Goal: Check status: Check status

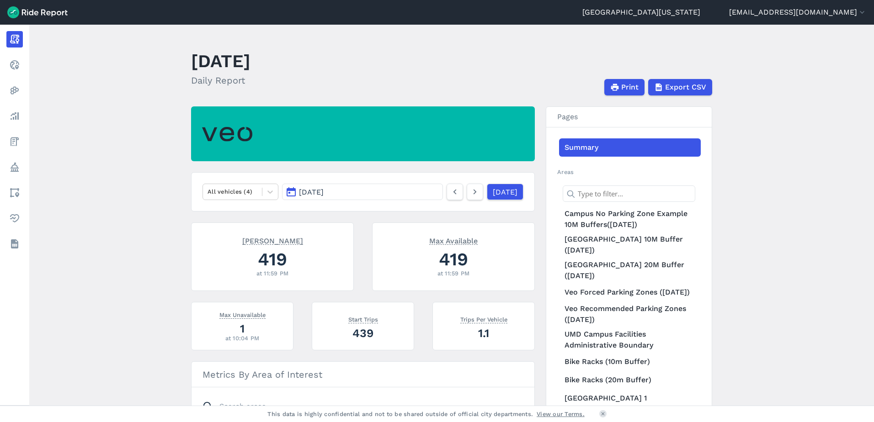
click at [402, 193] on button "[DATE]" at bounding box center [362, 192] width 161 height 16
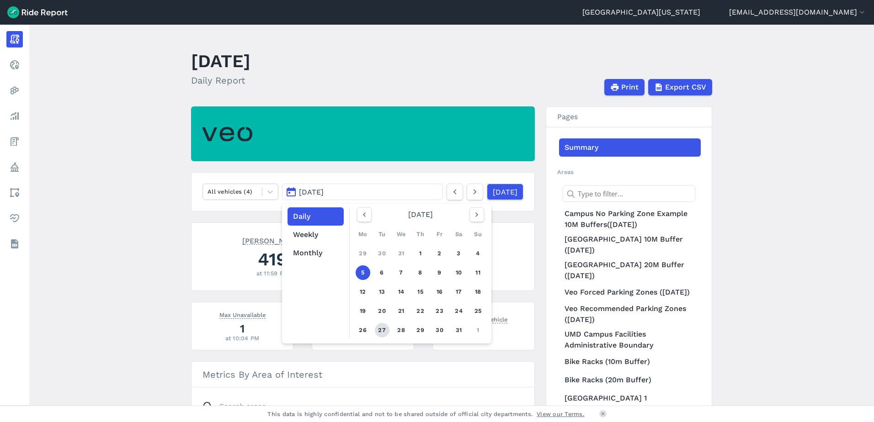
click at [384, 327] on link "27" at bounding box center [382, 330] width 15 height 15
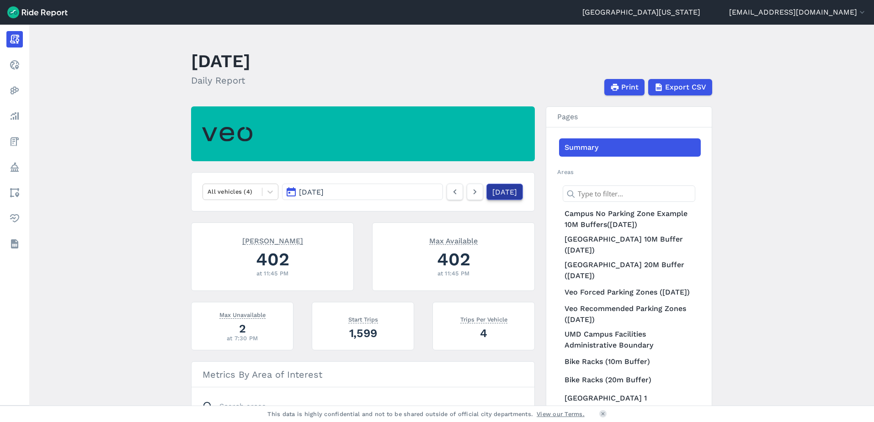
click at [503, 192] on link "[DATE]" at bounding box center [504, 192] width 37 height 16
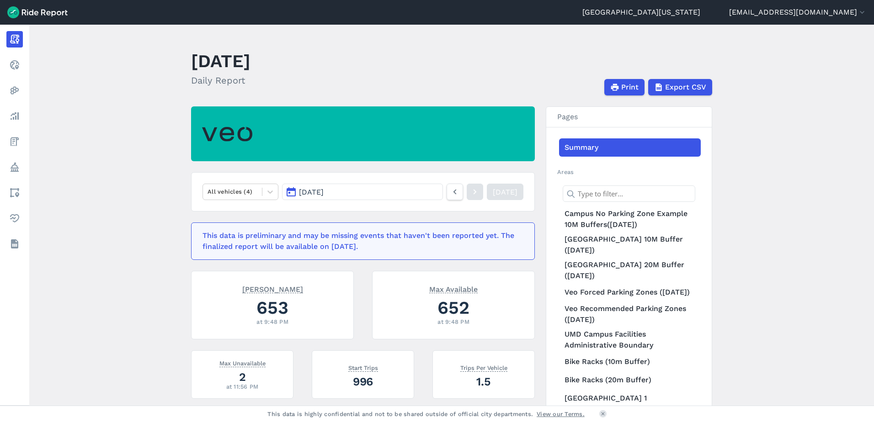
click at [417, 191] on button "[DATE]" at bounding box center [362, 192] width 161 height 16
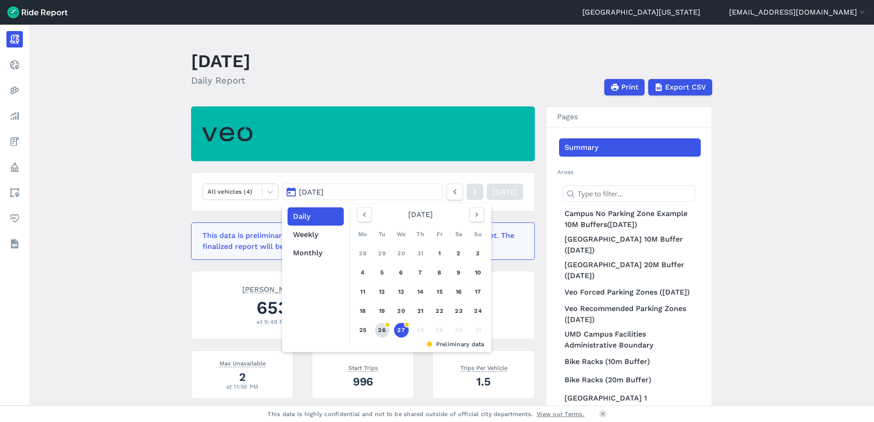
click at [383, 330] on link "26" at bounding box center [382, 330] width 15 height 15
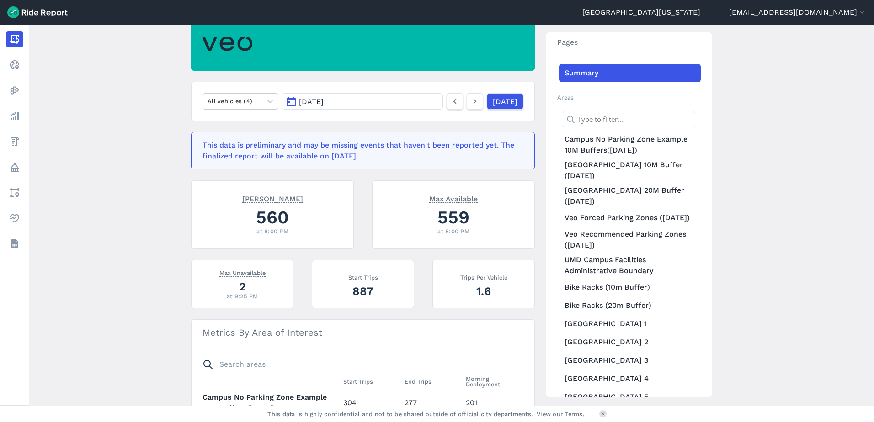
scroll to position [91, 0]
click at [450, 101] on icon at bounding box center [455, 100] width 10 height 11
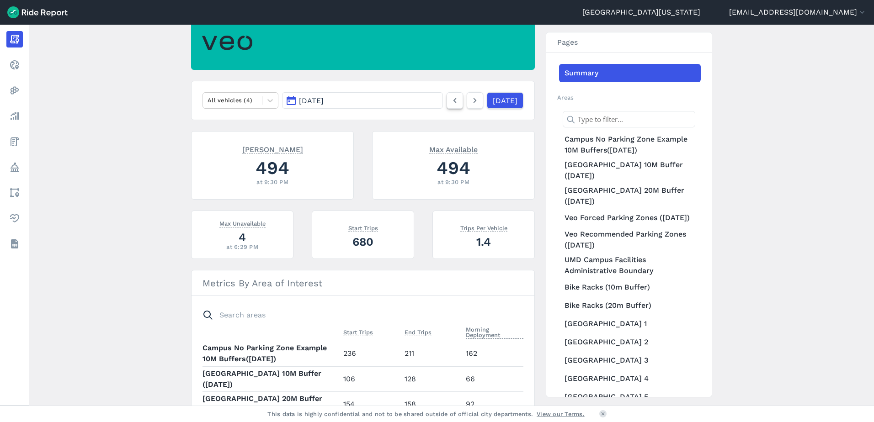
click at [450, 101] on icon at bounding box center [455, 100] width 10 height 11
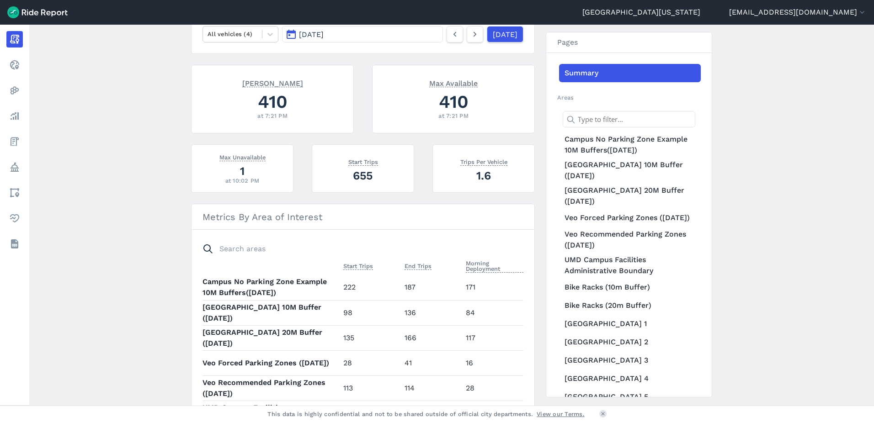
scroll to position [46, 0]
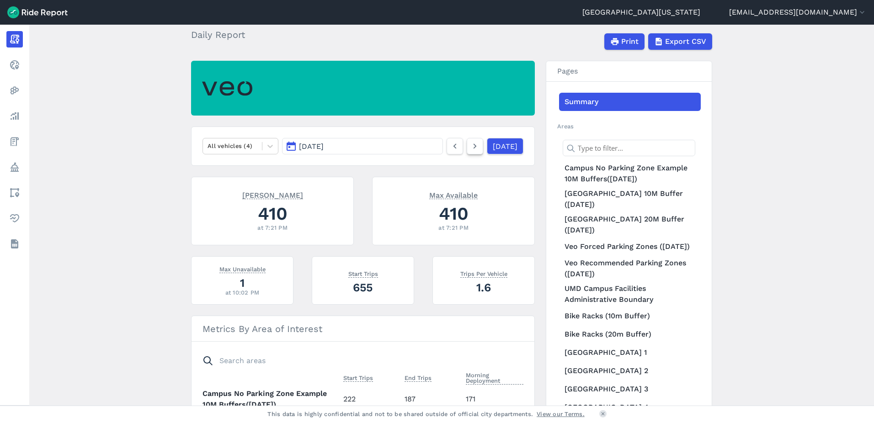
click at [470, 148] on icon at bounding box center [475, 146] width 10 height 11
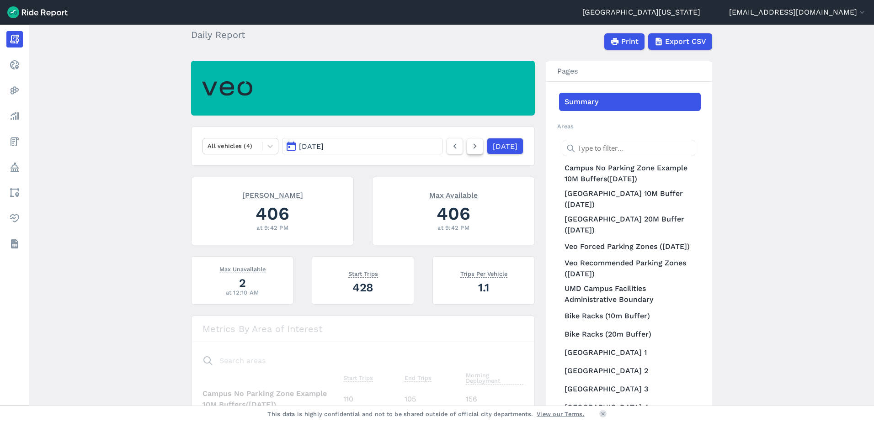
click at [470, 148] on icon at bounding box center [475, 146] width 10 height 11
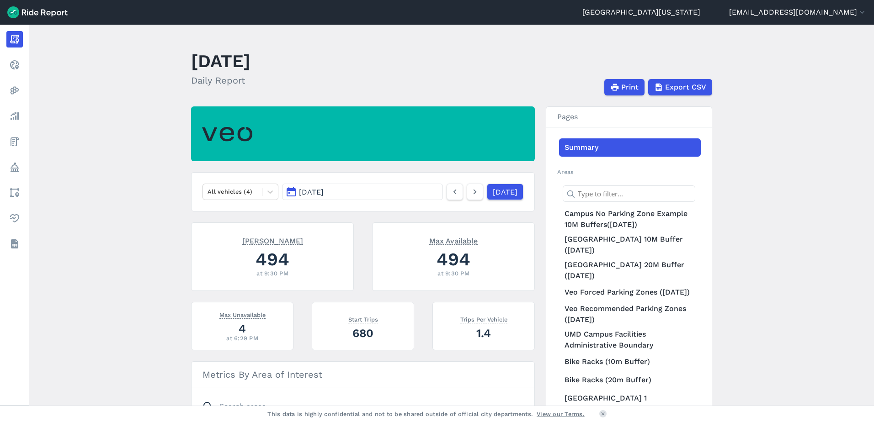
click at [346, 192] on button "[DATE]" at bounding box center [362, 192] width 161 height 16
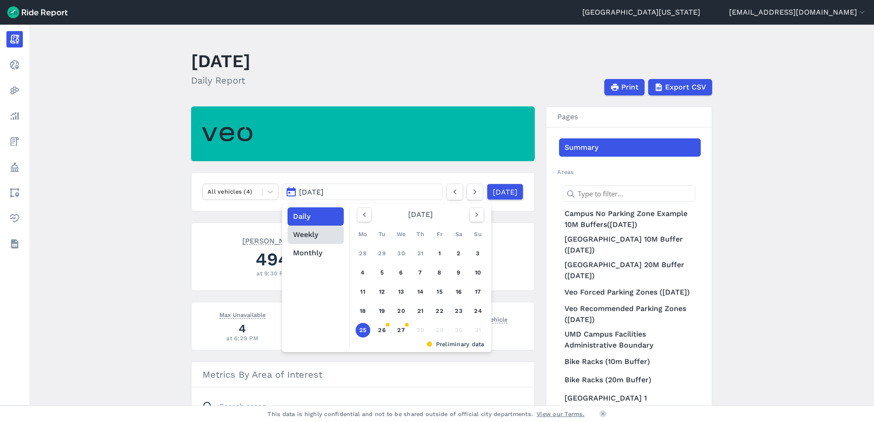
click at [319, 240] on button "Weekly" at bounding box center [316, 235] width 56 height 18
click at [364, 188] on button "[DATE]" at bounding box center [362, 192] width 161 height 16
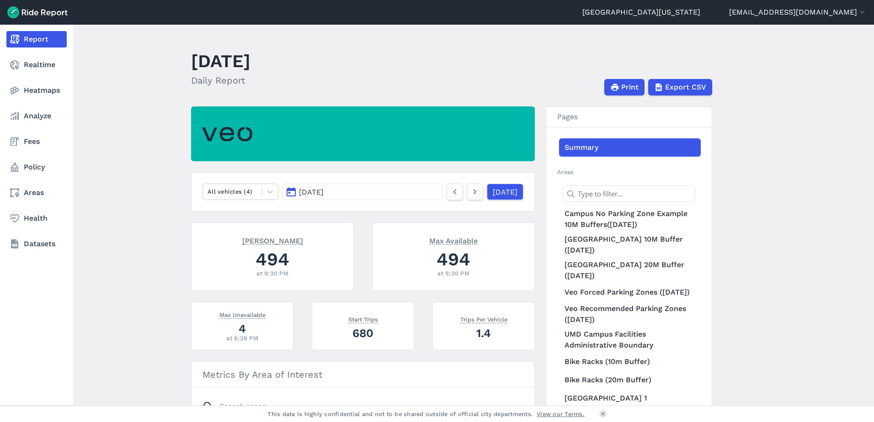
click at [30, 39] on link "Report" at bounding box center [36, 39] width 60 height 16
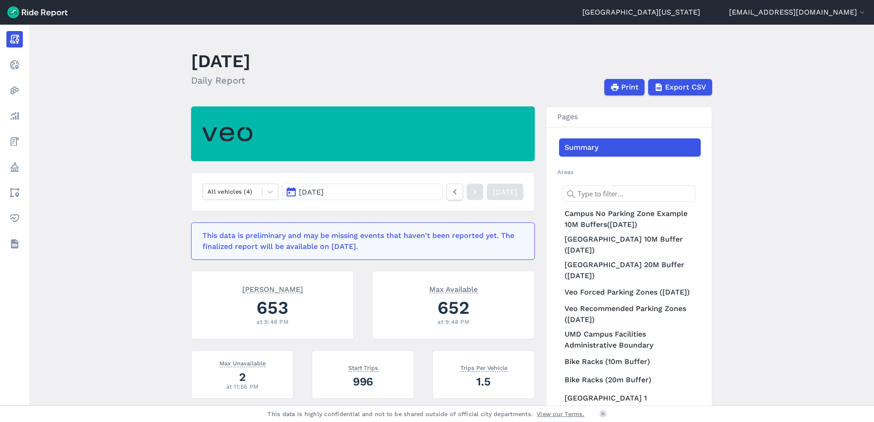
click at [379, 192] on button "[DATE]" at bounding box center [362, 192] width 161 height 16
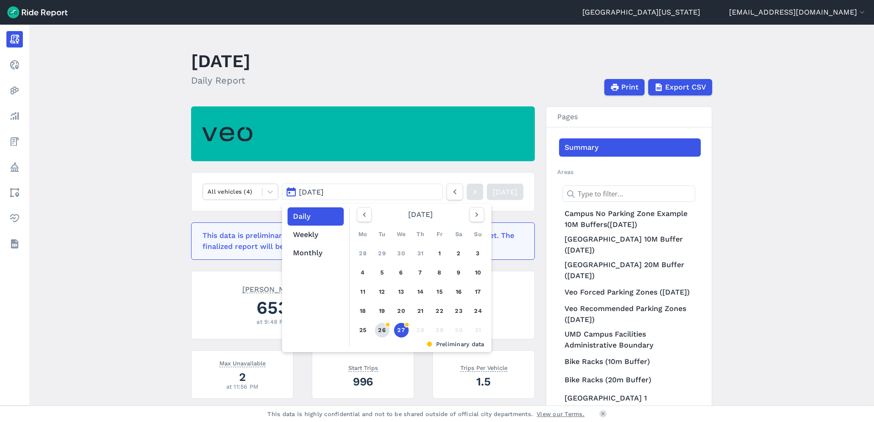
click at [383, 330] on link "26" at bounding box center [382, 330] width 15 height 15
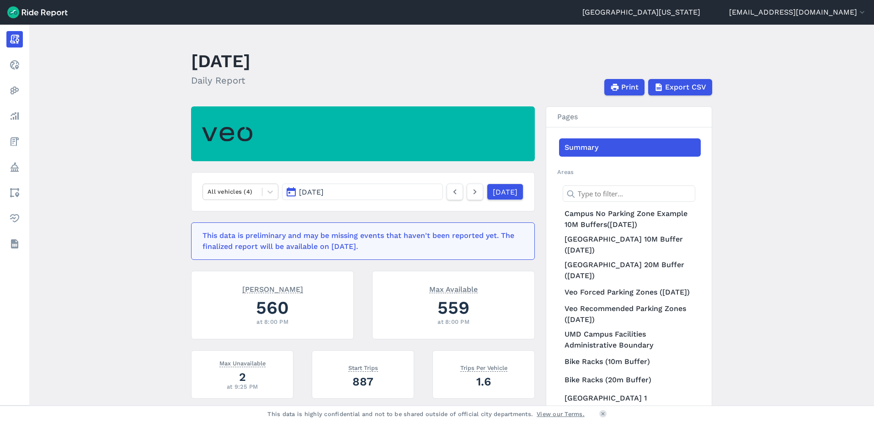
click at [421, 194] on button "[DATE]" at bounding box center [362, 192] width 161 height 16
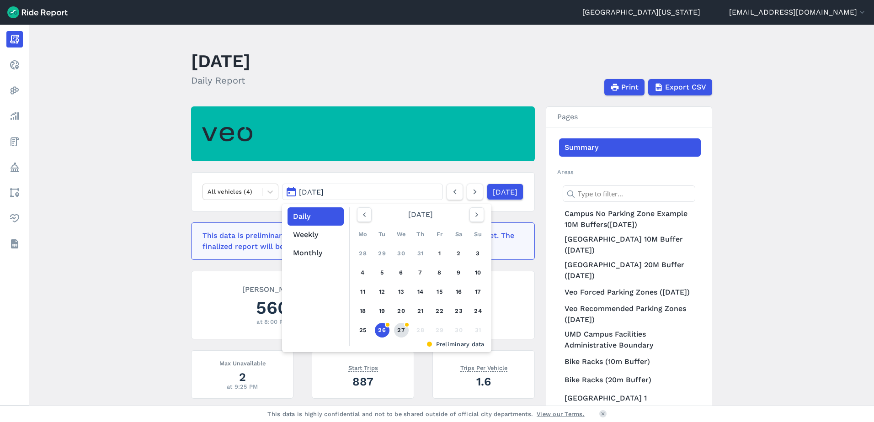
click at [400, 330] on link "27" at bounding box center [401, 330] width 15 height 15
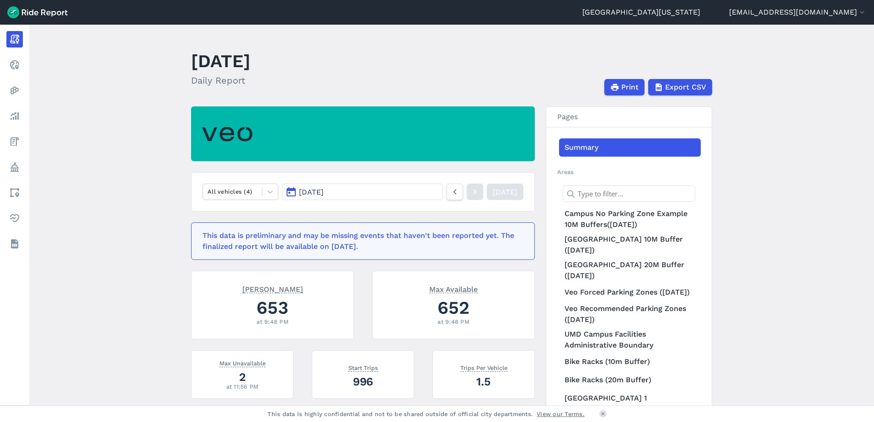
click at [324, 192] on span "[DATE]" at bounding box center [311, 192] width 25 height 9
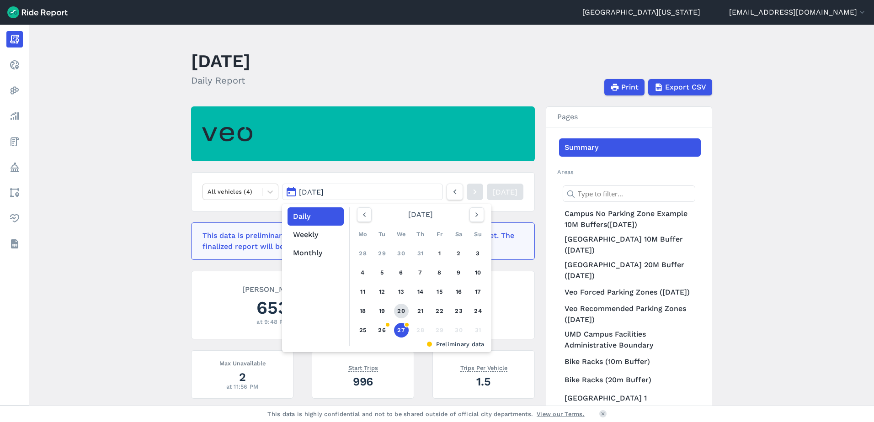
click at [399, 310] on link "20" at bounding box center [401, 311] width 15 height 15
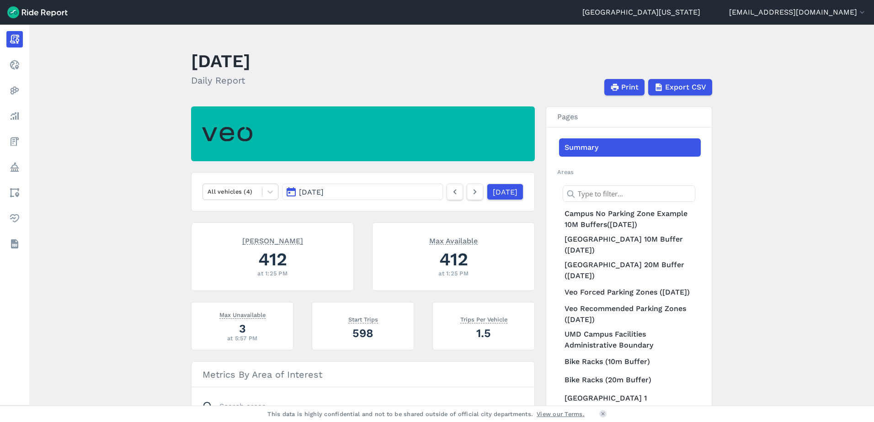
click at [387, 194] on button "[DATE]" at bounding box center [362, 192] width 161 height 16
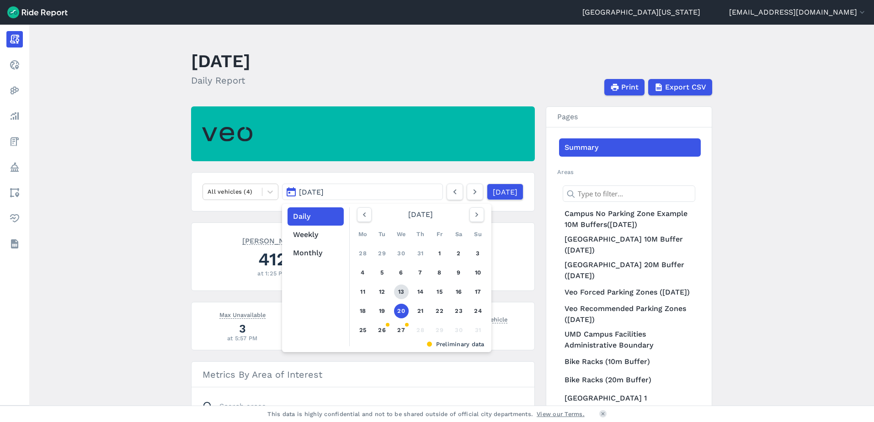
click at [401, 289] on link "13" at bounding box center [401, 292] width 15 height 15
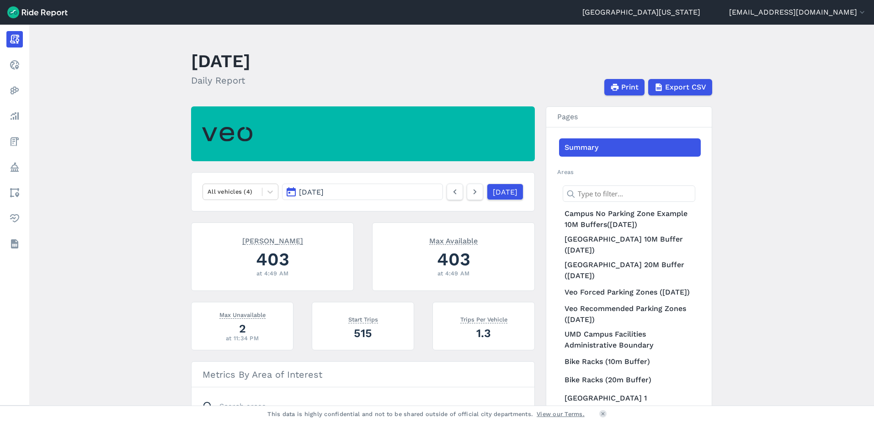
click at [407, 194] on button "[DATE]" at bounding box center [362, 192] width 161 height 16
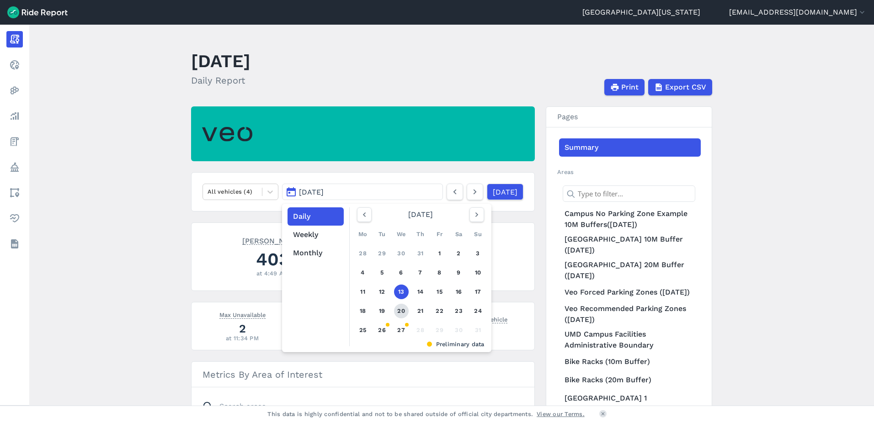
click at [400, 309] on link "20" at bounding box center [401, 311] width 15 height 15
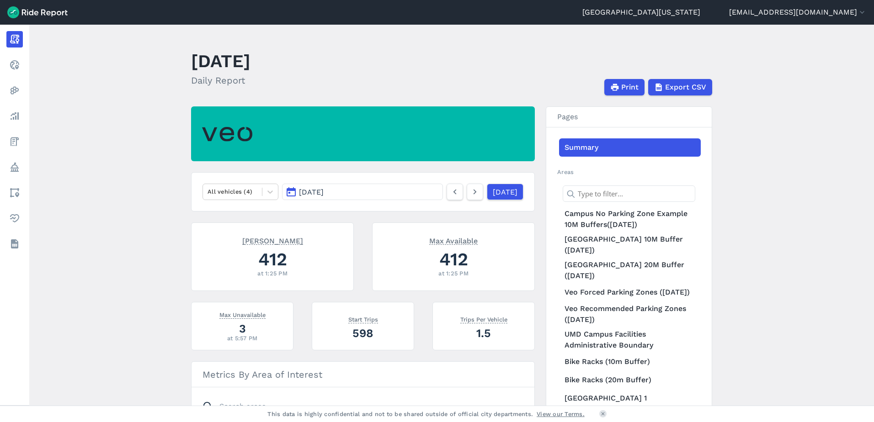
click at [391, 193] on button "[DATE]" at bounding box center [362, 192] width 161 height 16
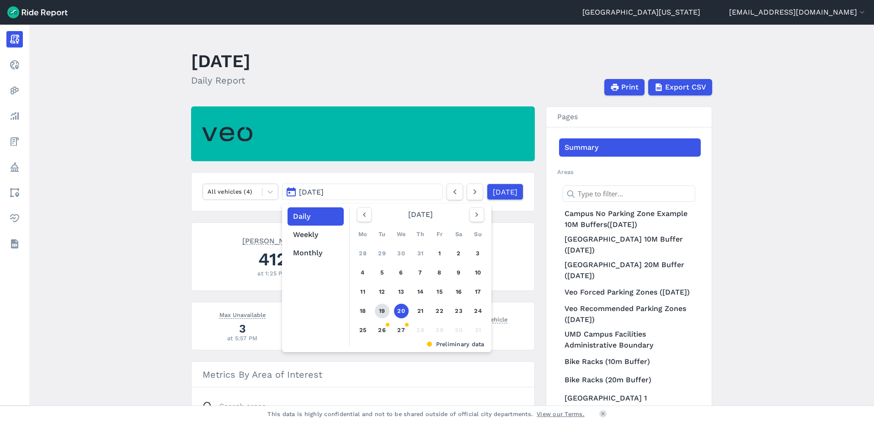
click at [378, 312] on link "19" at bounding box center [382, 311] width 15 height 15
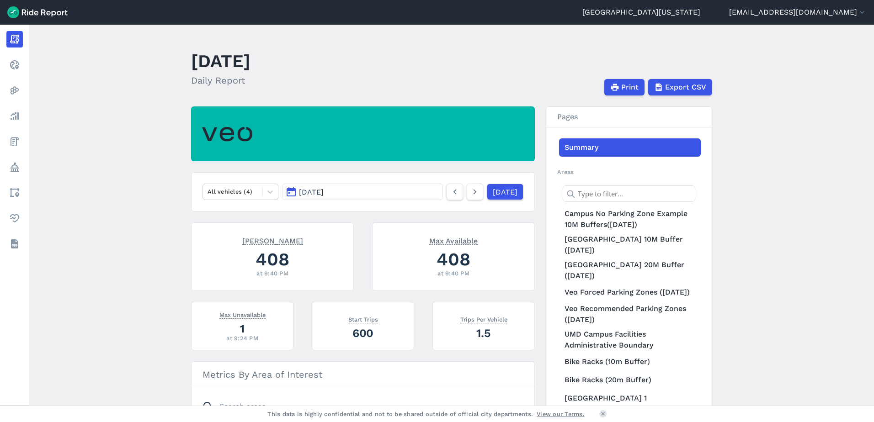
click at [375, 197] on button "[DATE]" at bounding box center [362, 192] width 161 height 16
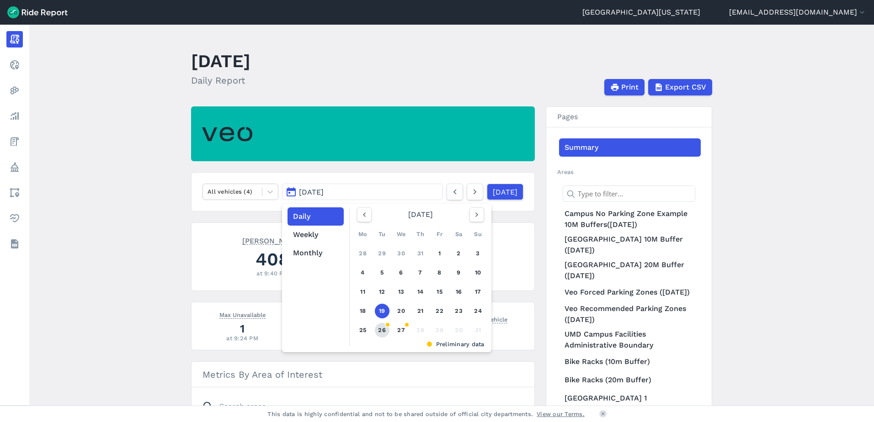
click at [378, 330] on link "26" at bounding box center [382, 330] width 15 height 15
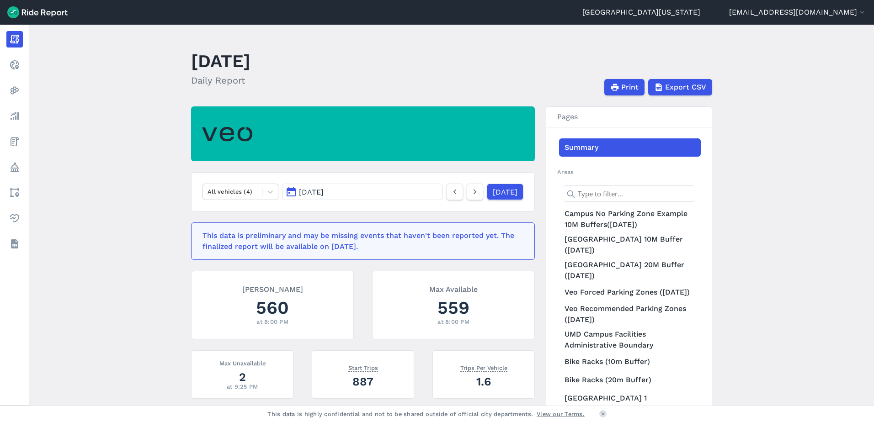
click at [389, 192] on button "[DATE]" at bounding box center [362, 192] width 161 height 16
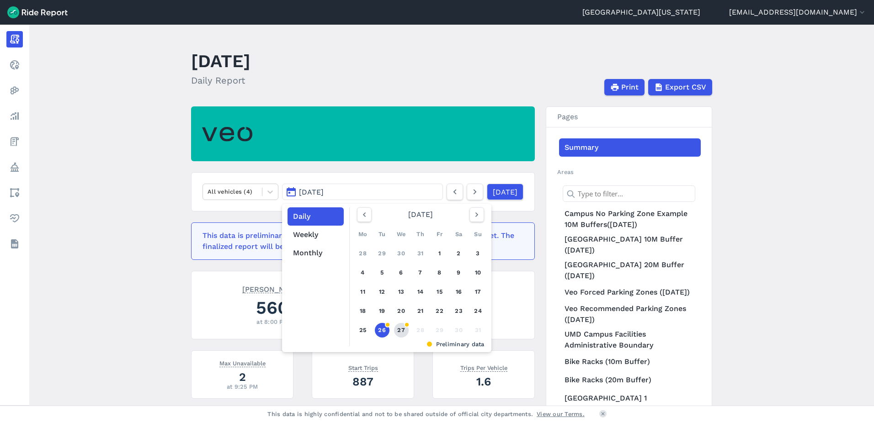
click at [400, 332] on link "27" at bounding box center [401, 330] width 15 height 15
